Goal: Task Accomplishment & Management: Manage account settings

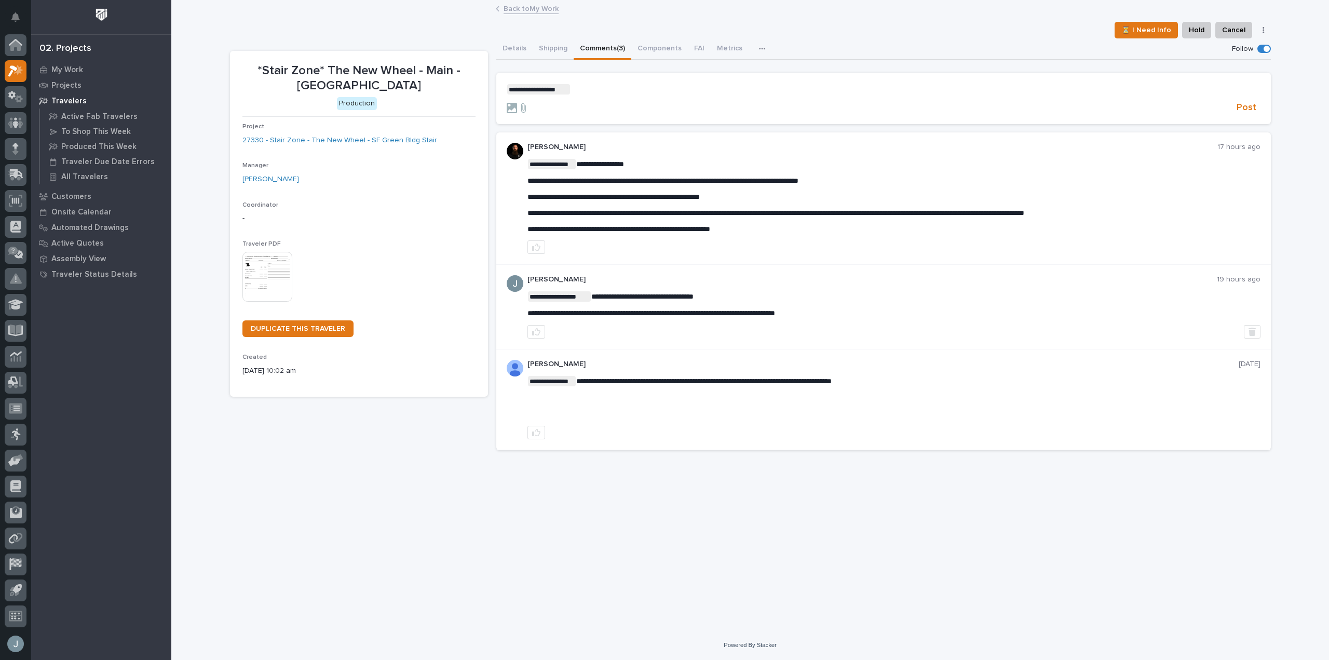
click at [649, 100] on form "**********" at bounding box center [884, 99] width 754 height 30
click at [654, 90] on p "**********" at bounding box center [884, 89] width 754 height 10
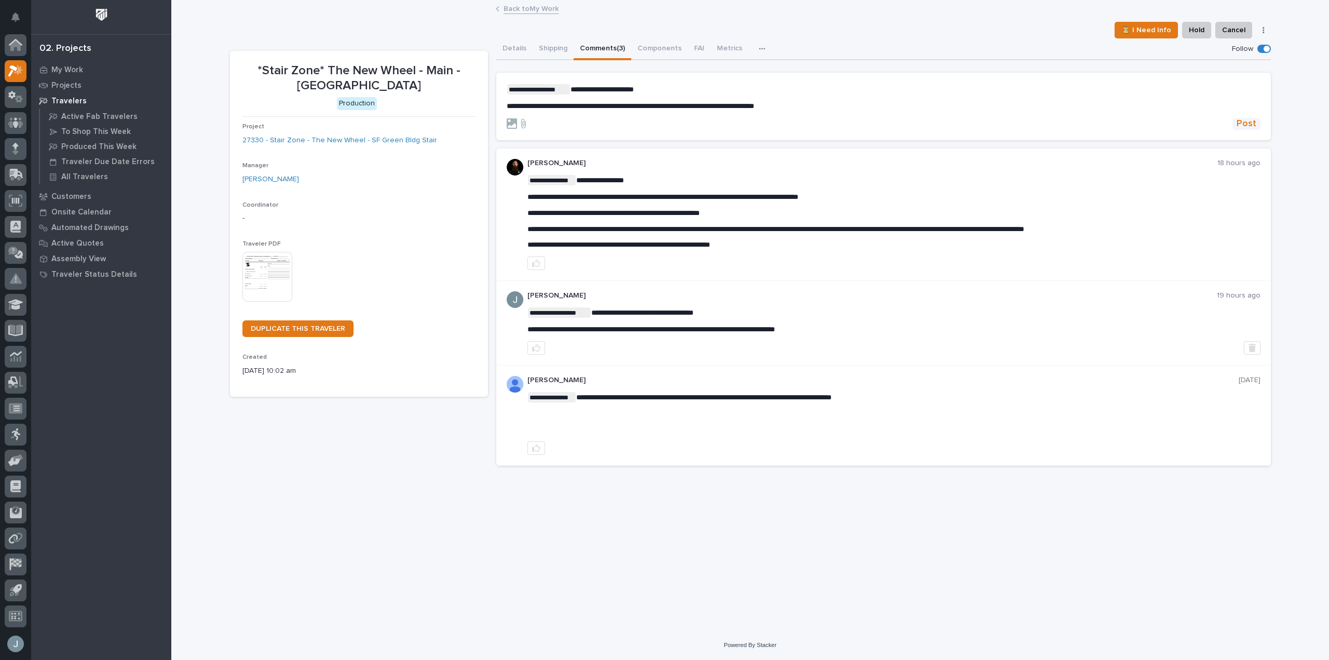
click at [1248, 120] on span "Post" at bounding box center [1247, 124] width 20 height 12
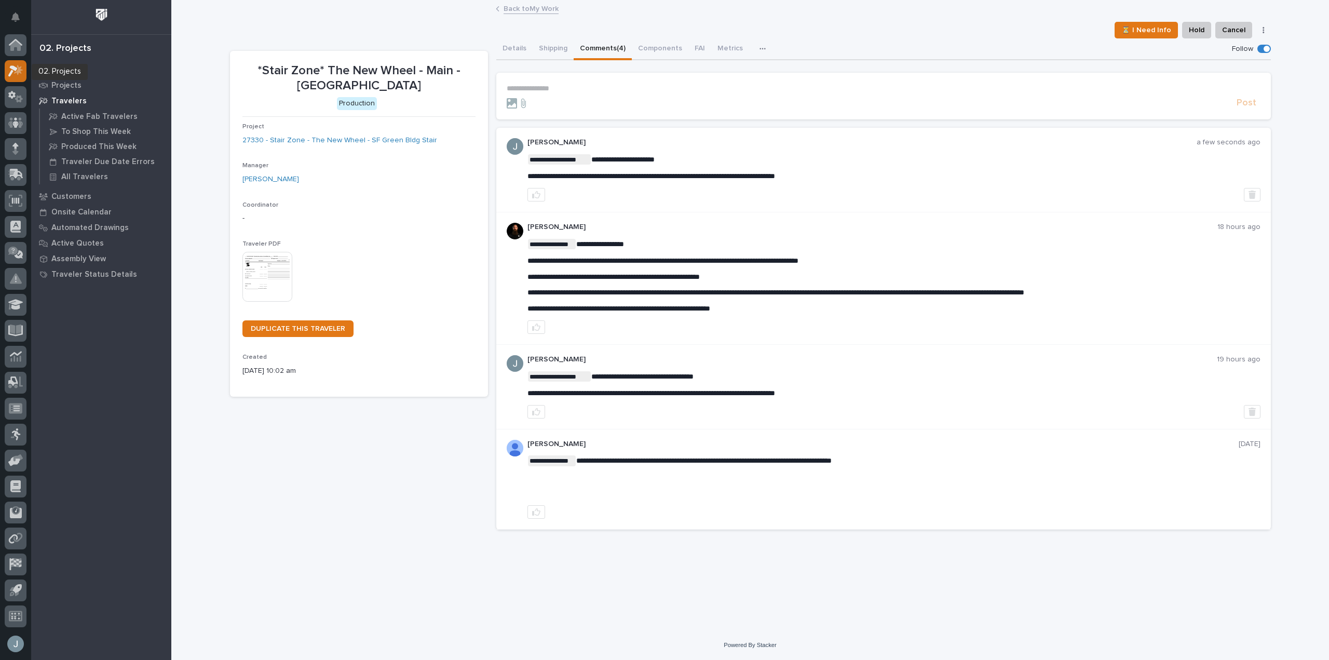
click at [16, 72] on icon at bounding box center [15, 71] width 15 height 12
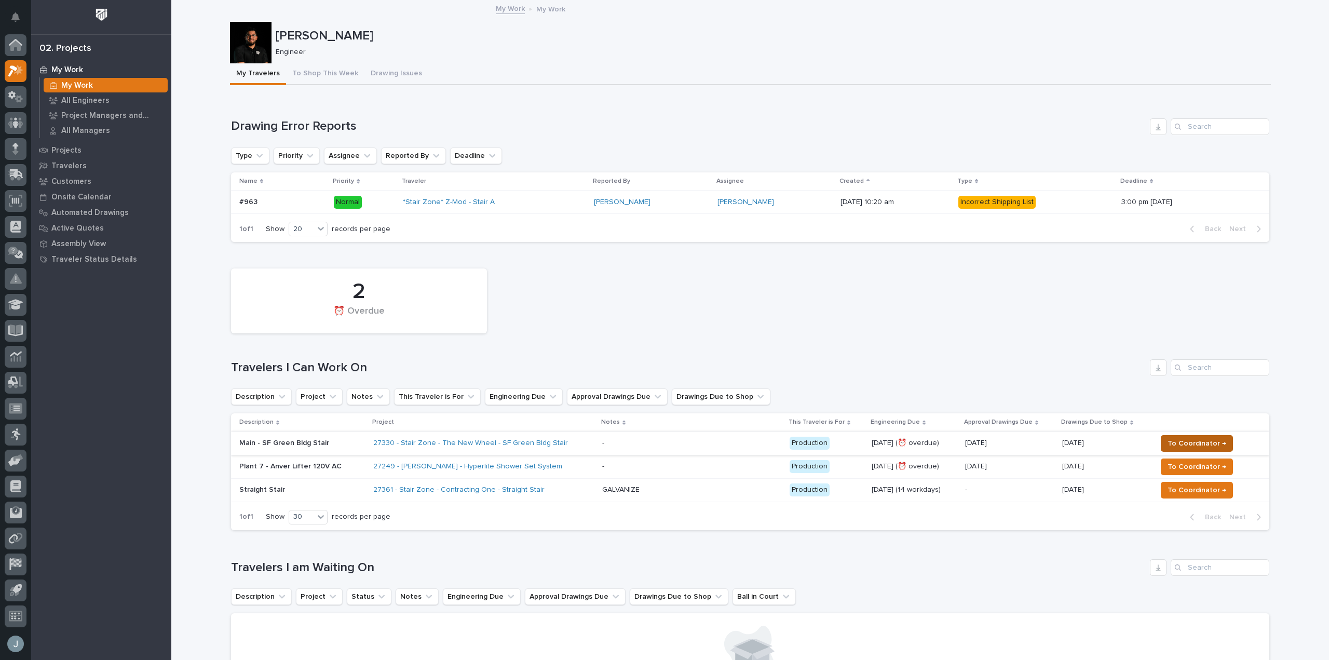
click at [1181, 446] on span "To Coordinator →" at bounding box center [1197, 443] width 59 height 12
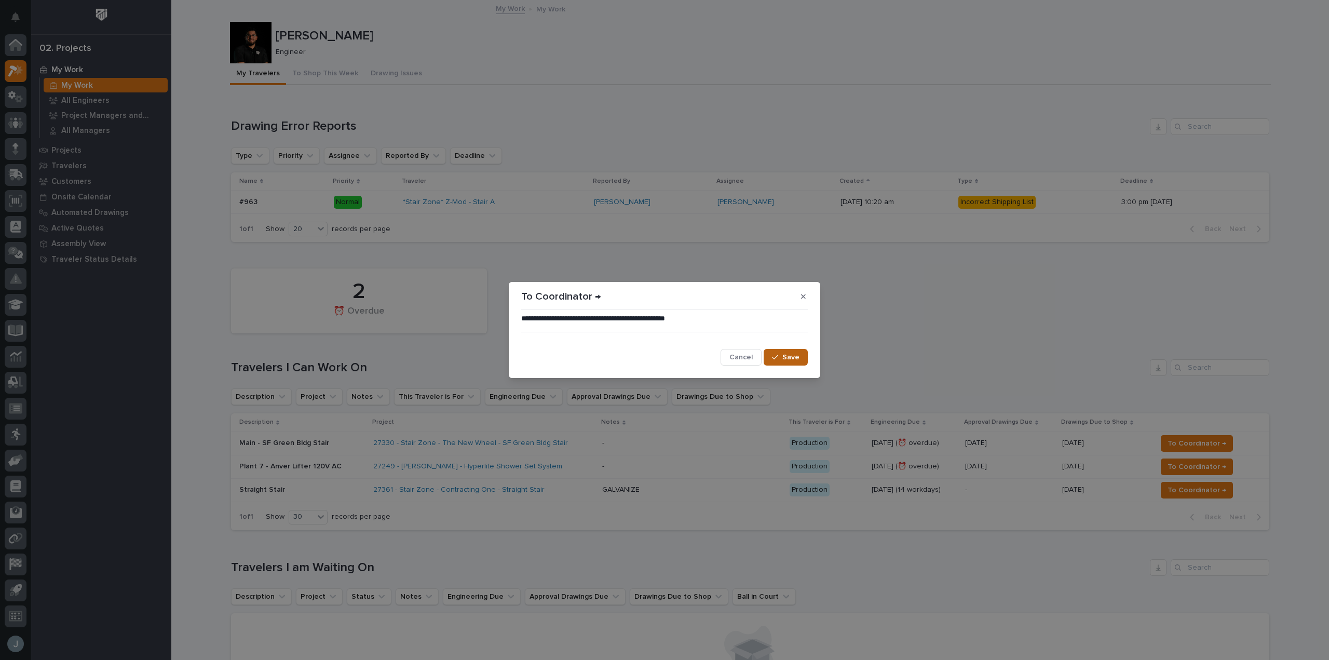
click at [791, 359] on span "Save" at bounding box center [790, 357] width 17 height 9
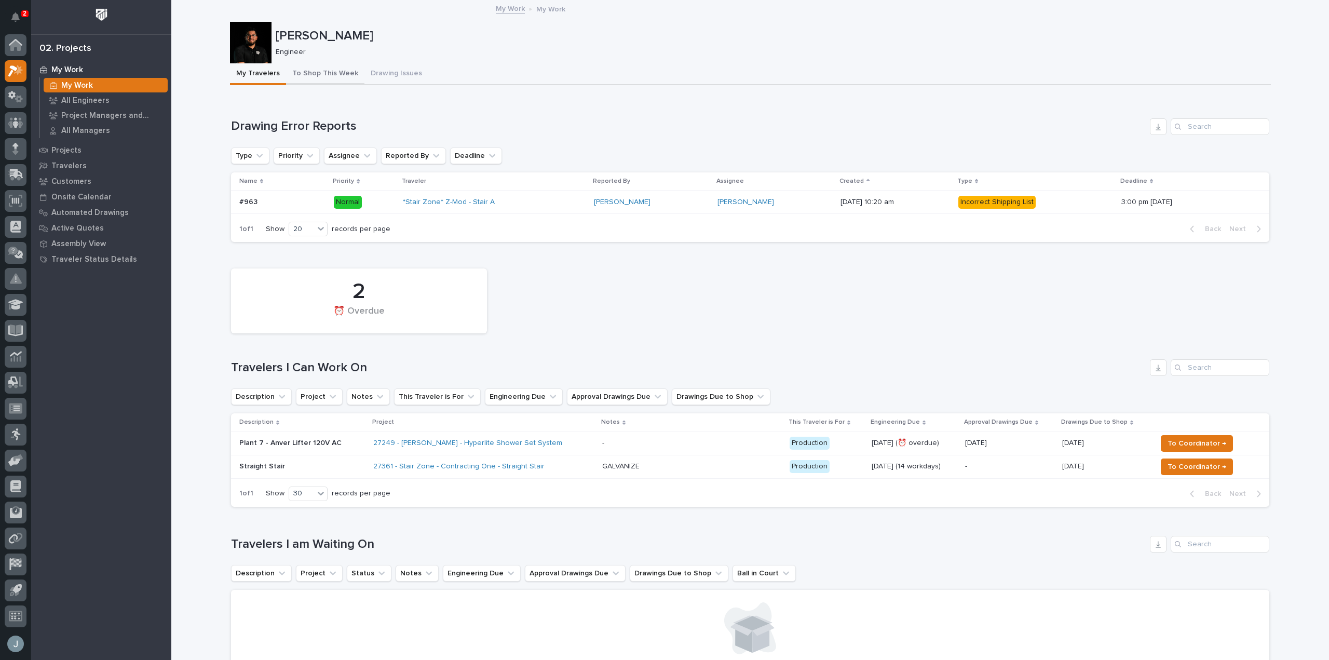
click at [305, 72] on button "To Shop This Week" at bounding box center [325, 74] width 78 height 22
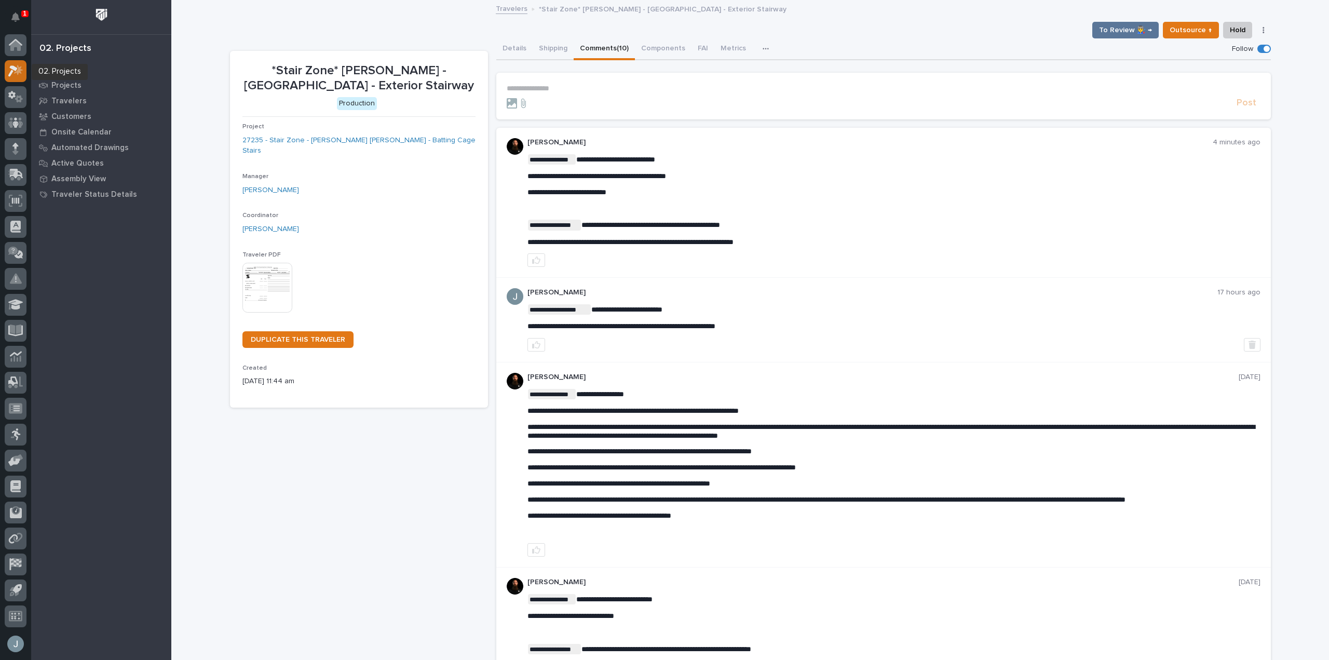
click at [15, 65] on icon at bounding box center [15, 71] width 15 height 12
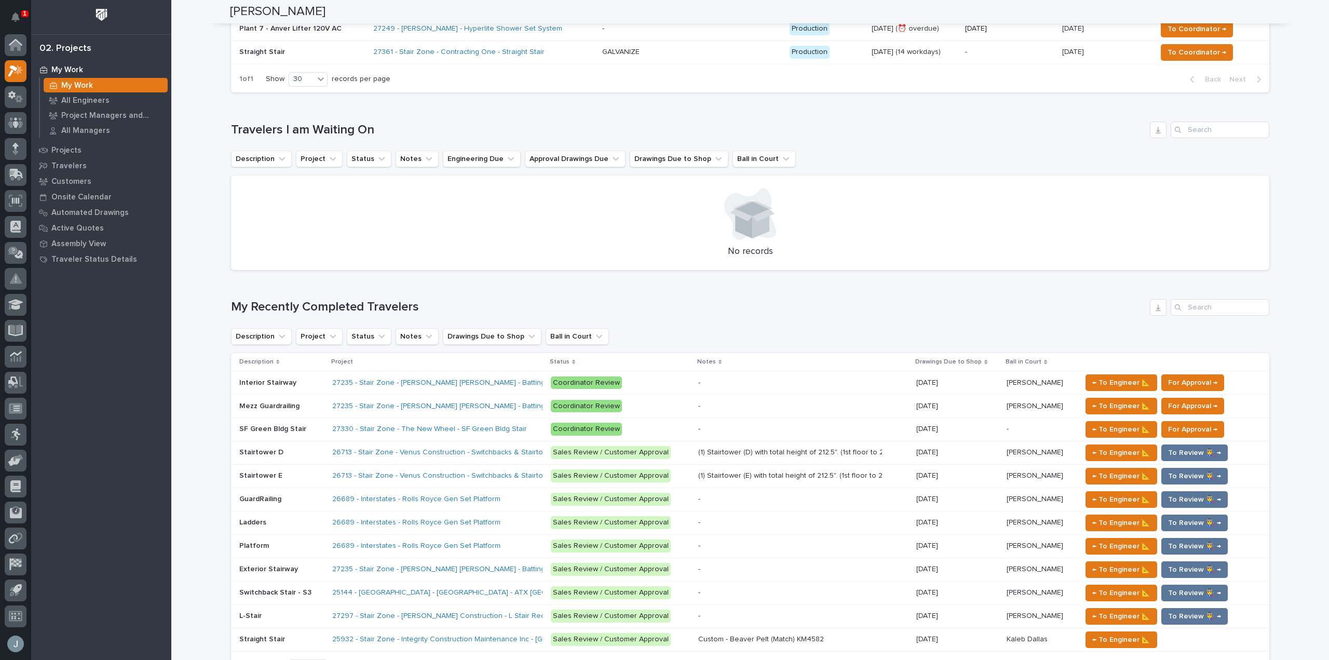
scroll to position [415, 0]
click at [292, 407] on p "Mezz Guardrailing" at bounding box center [270, 404] width 62 height 11
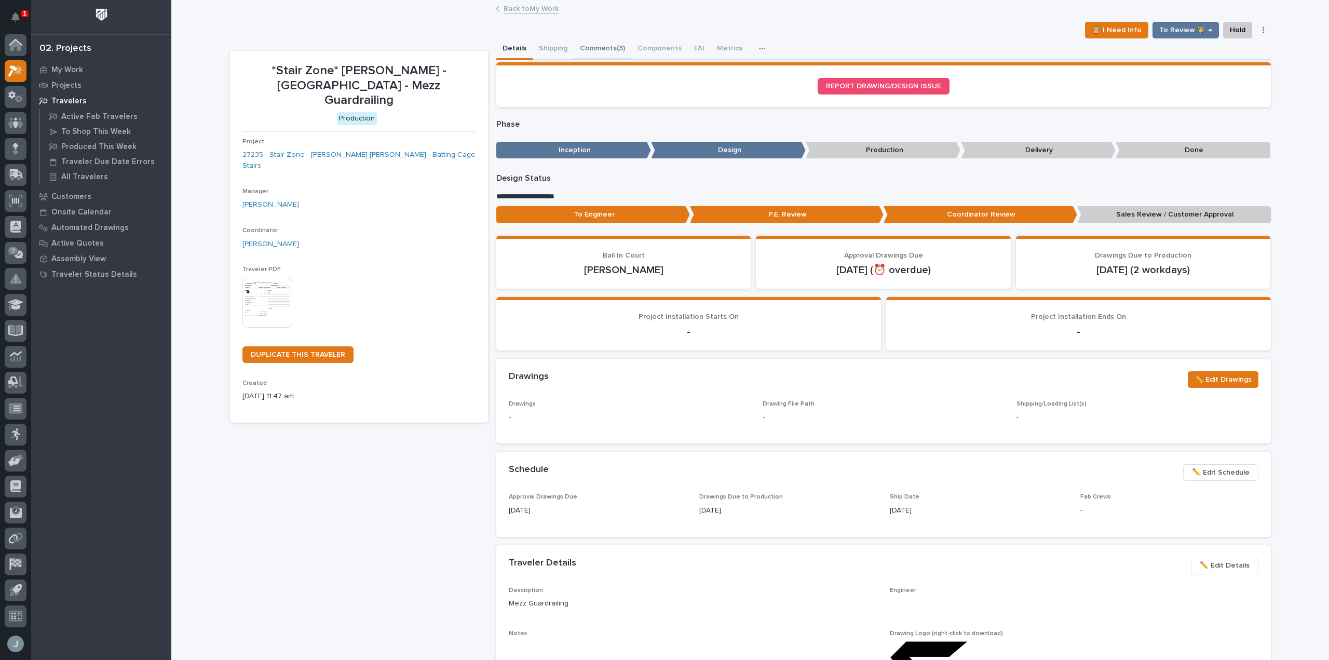
click at [591, 47] on button "Comments (3)" at bounding box center [603, 49] width 58 height 22
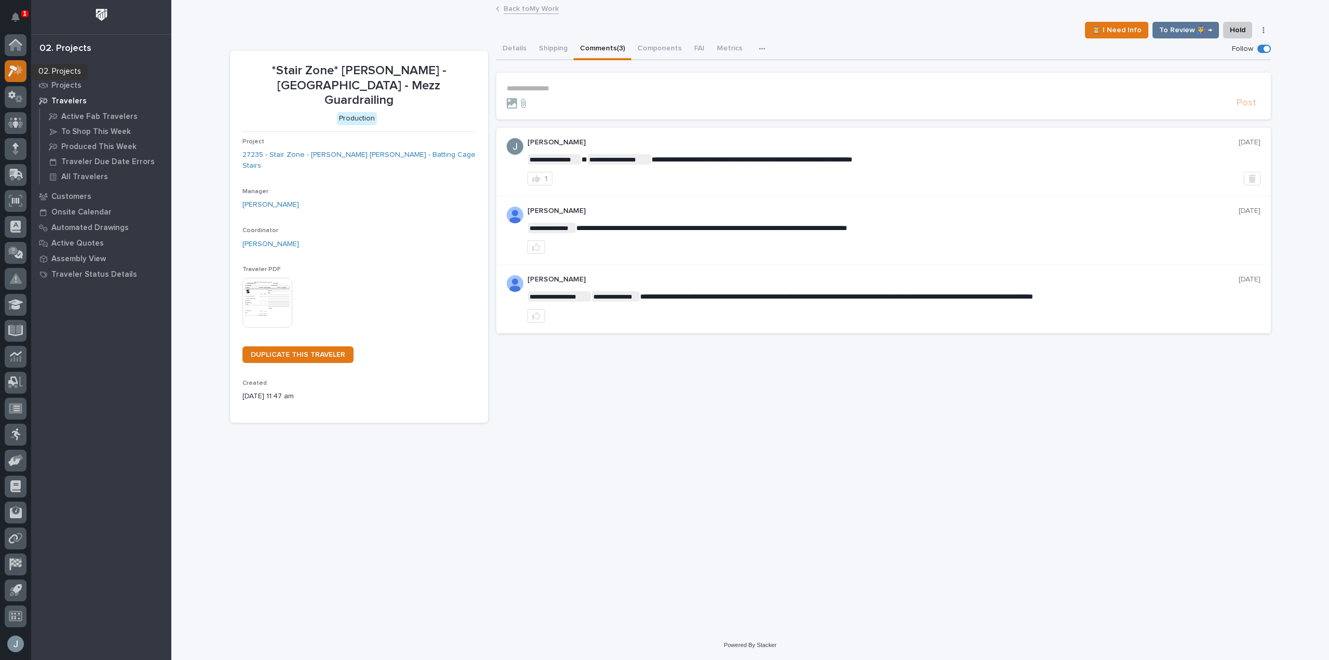
click at [7, 73] on div at bounding box center [16, 71] width 22 height 22
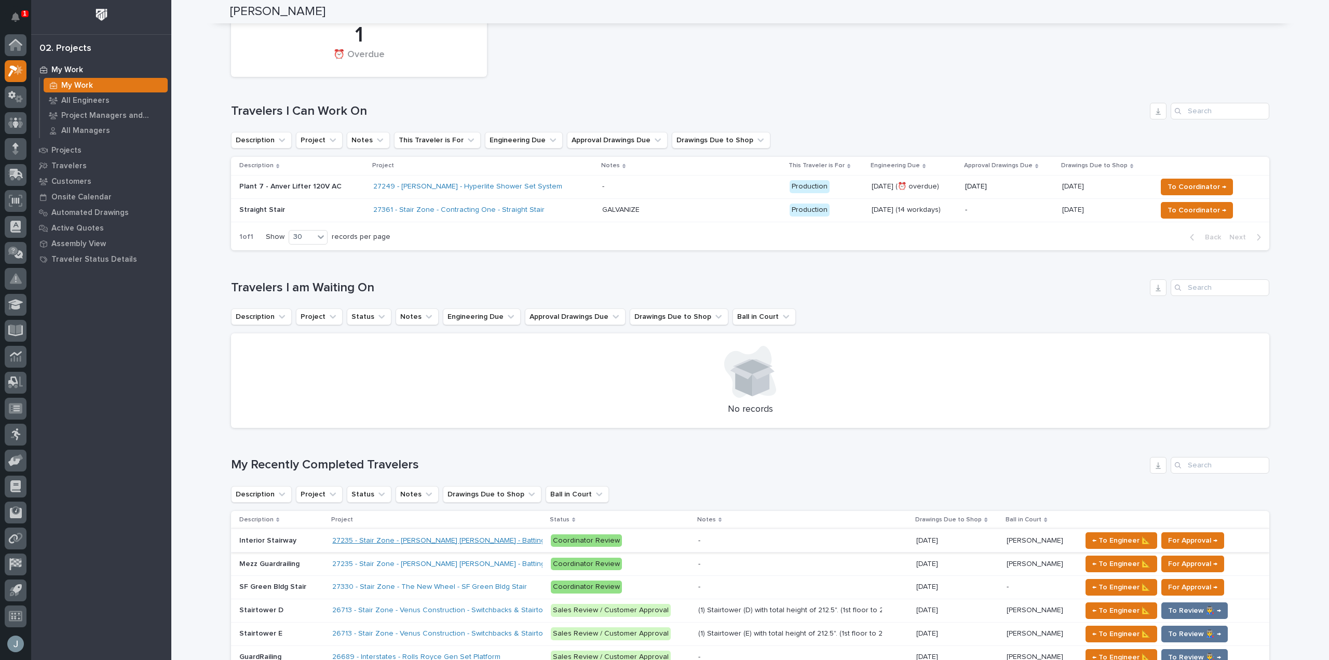
scroll to position [259, 0]
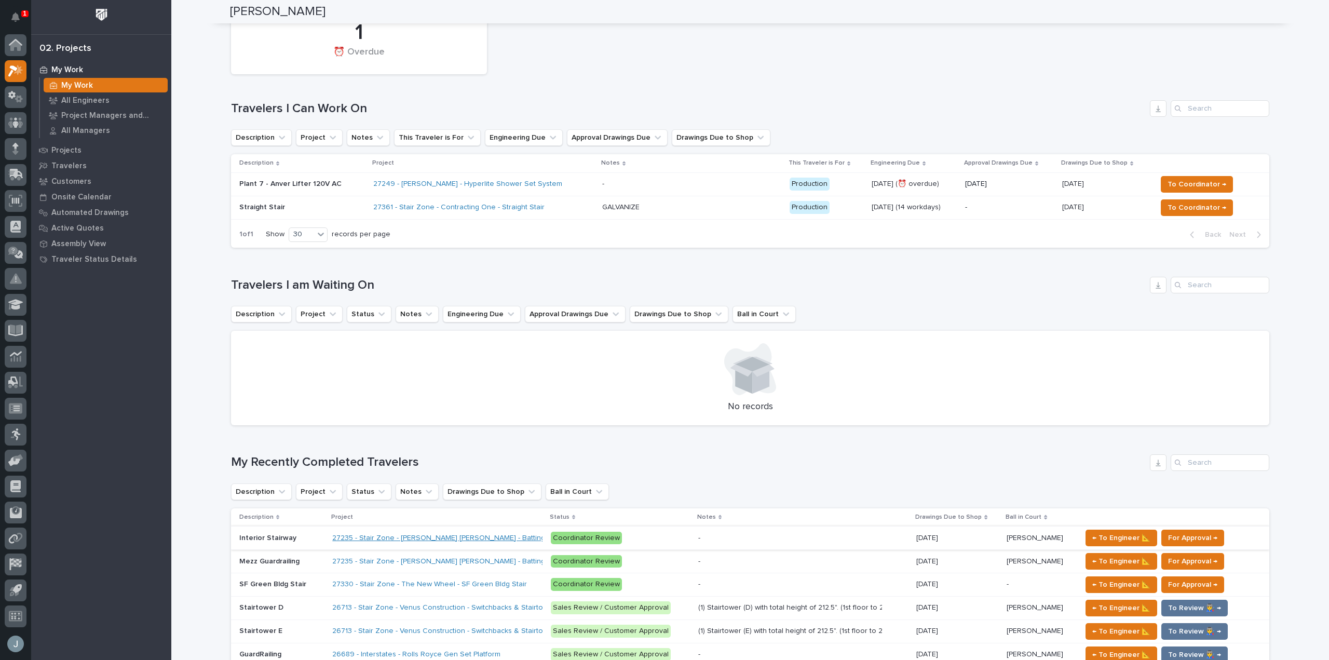
click at [420, 535] on link "27235 - Stair Zone - [PERSON_NAME] [PERSON_NAME] - Batting Cage Stairs" at bounding box center [459, 538] width 254 height 9
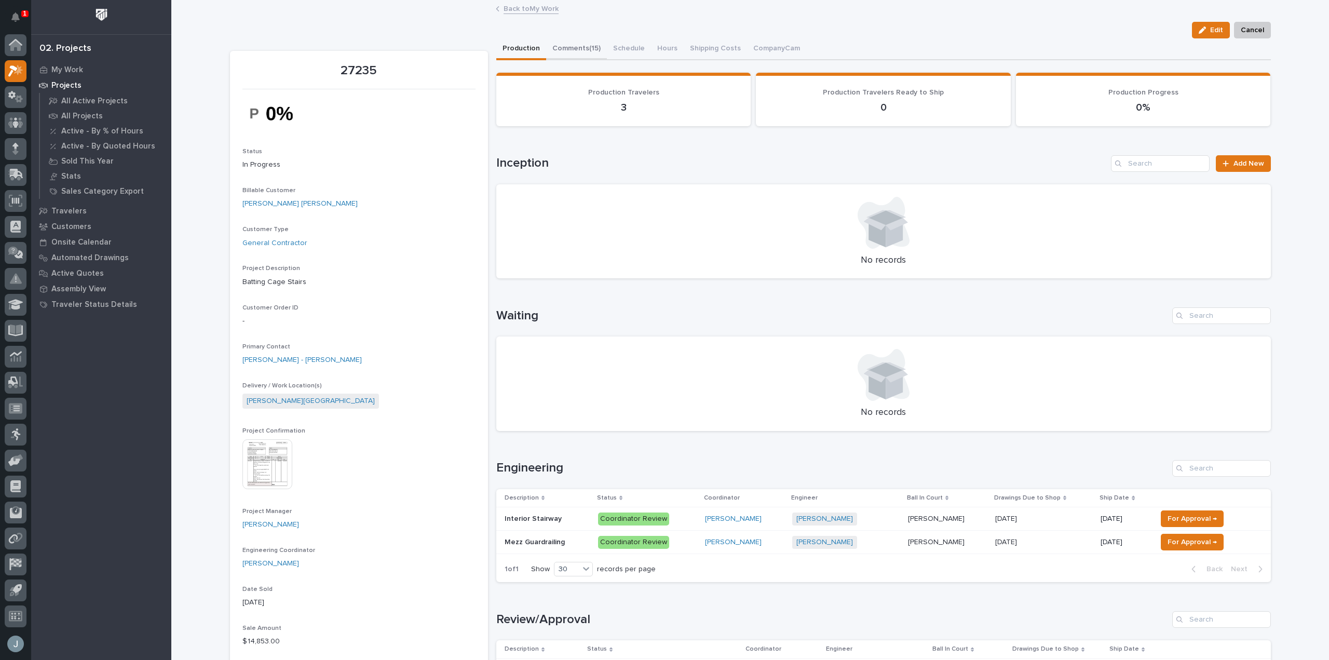
click at [574, 50] on button "Comments (15)" at bounding box center [576, 49] width 61 height 22
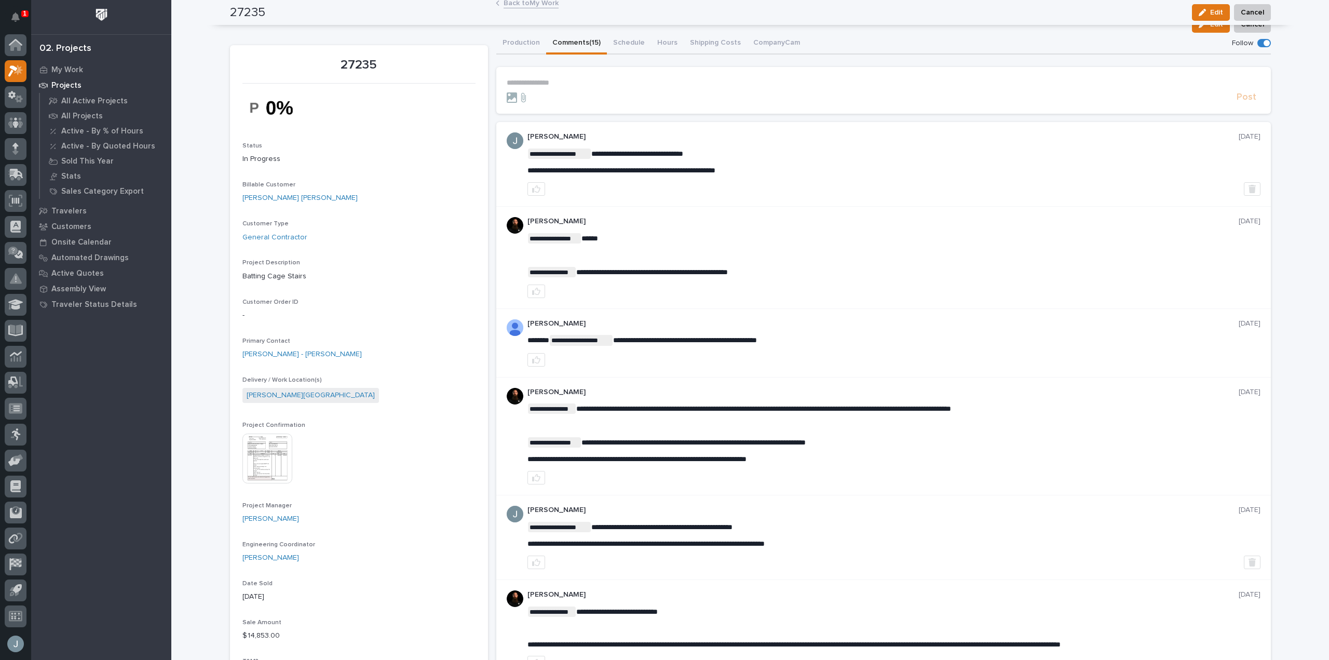
scroll to position [2, 0]
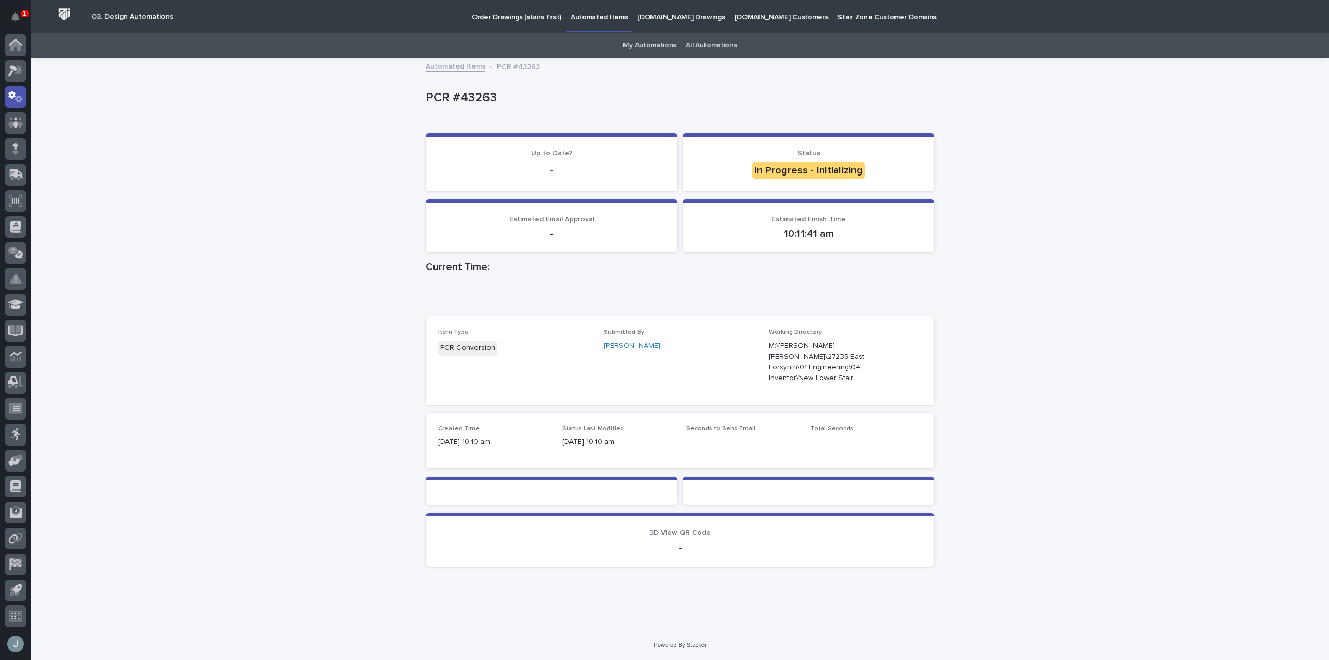
click at [1258, 429] on div "Loading... Saving… Loading... Saving… PCR #43263 PCR #43263 Sorry, there was an…" at bounding box center [680, 345] width 1298 height 572
click at [13, 22] on button "Notifications" at bounding box center [16, 17] width 22 height 22
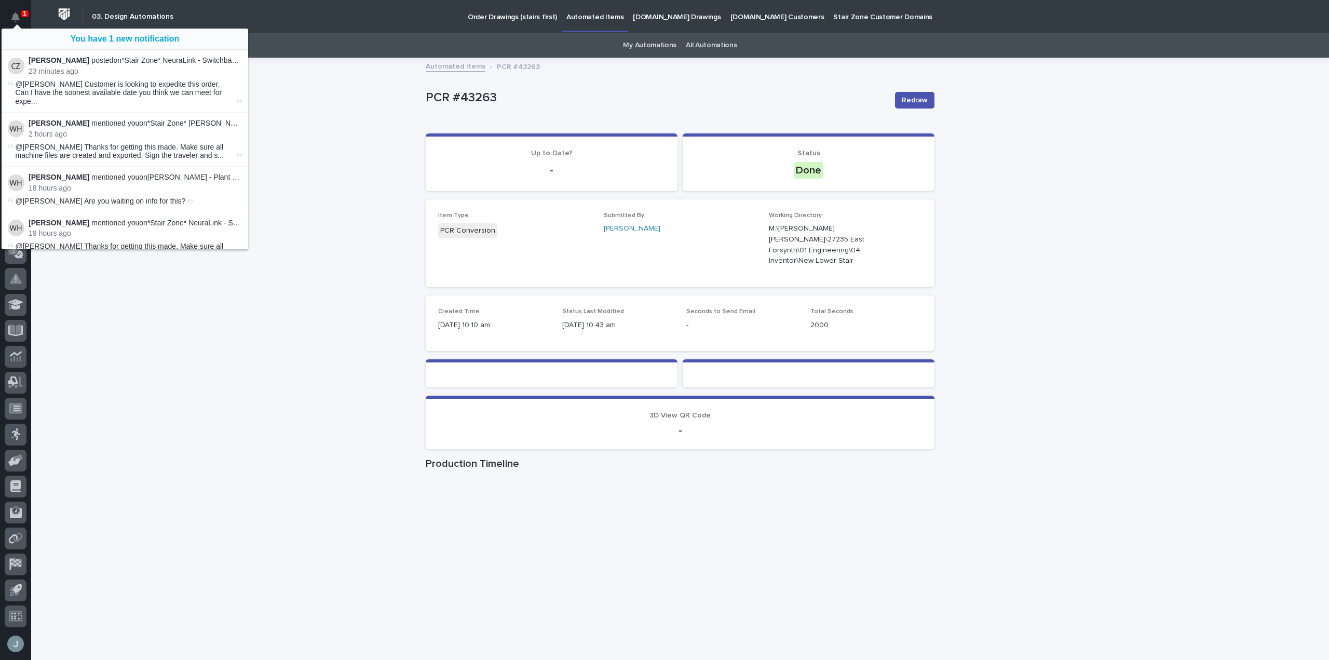
click at [341, 127] on div "Loading... Saving… Loading... Saving… PCR #43263 Redraw PCR #43263 Redraw Sorry…" at bounding box center [680, 370] width 1298 height 623
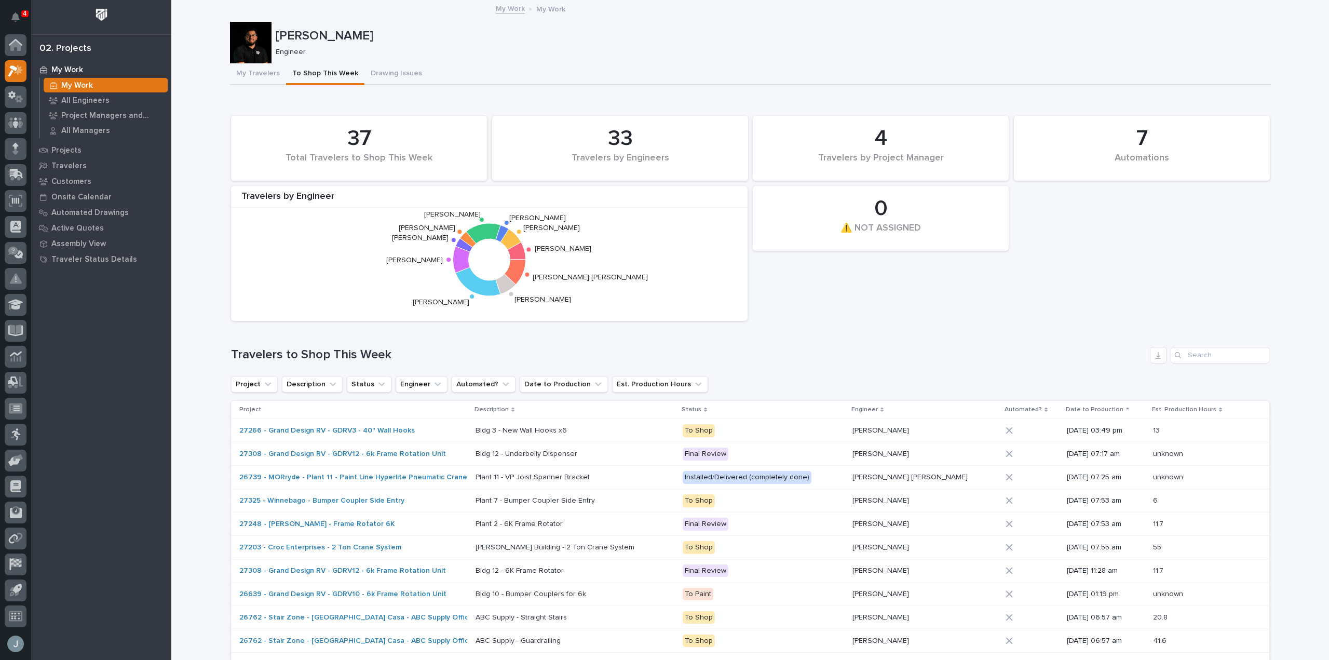
click at [69, 67] on p "My Work" at bounding box center [67, 69] width 32 height 9
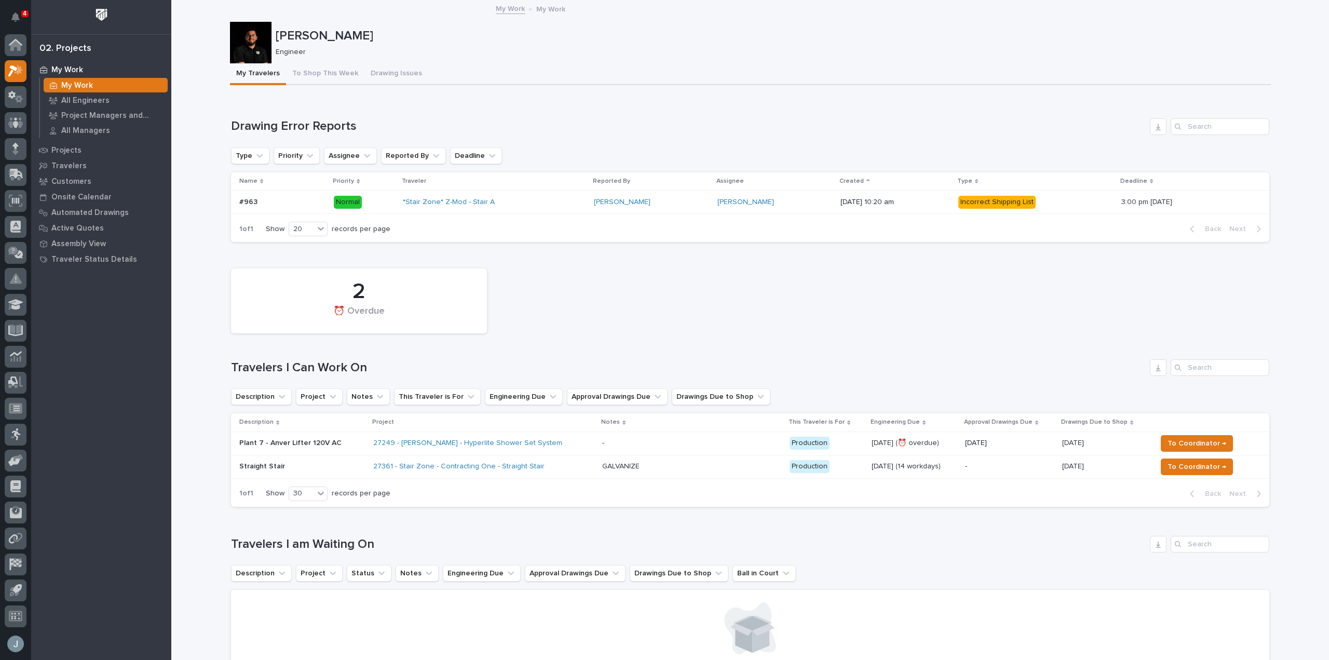
click at [542, 465] on div "27361 - Stair Zone - Contracting One - Straight Stair" at bounding box center [464, 466] width 182 height 9
